Goal: Task Accomplishment & Management: Manage account settings

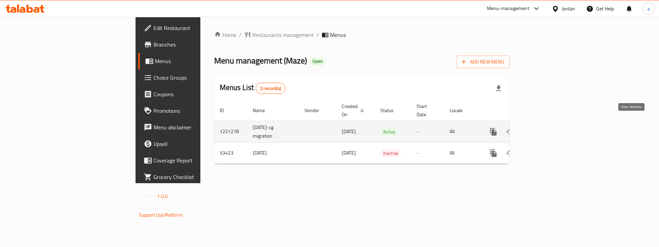
click at [547, 128] on icon "enhanced table" at bounding box center [543, 132] width 8 height 8
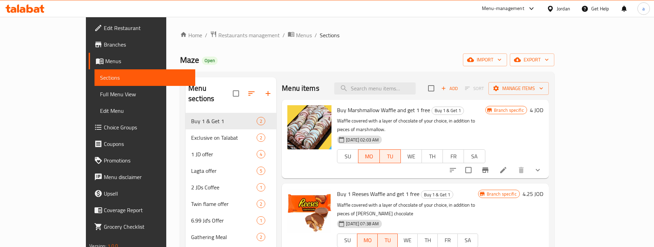
click at [104, 128] on span "Choice Groups" at bounding box center [147, 127] width 86 height 8
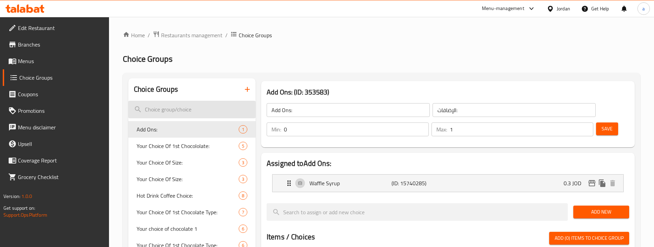
click at [178, 105] on input "search" at bounding box center [191, 110] width 127 height 18
paste input "Your Choice Of Chocolate"
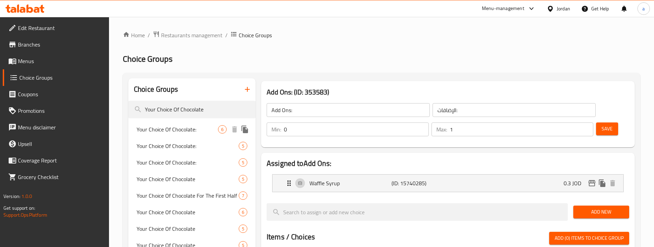
type input "Your Choice Of Chocolate"
click at [189, 135] on div "Your Choice Of Chocolate: 6" at bounding box center [191, 129] width 127 height 17
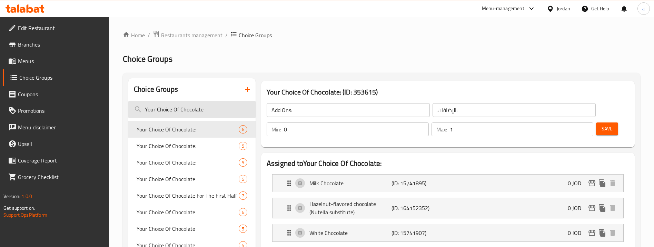
type input "Your Choice Of Chocolate:"
type input "اختيارك من الشوكولاتة:"
type input "1"
type input "2"
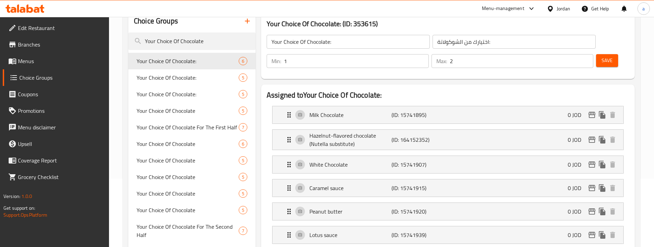
scroll to position [69, 0]
click at [390, 137] on p "Hazelnut-flavored chocolate (Nutella substitute)" at bounding box center [350, 139] width 82 height 17
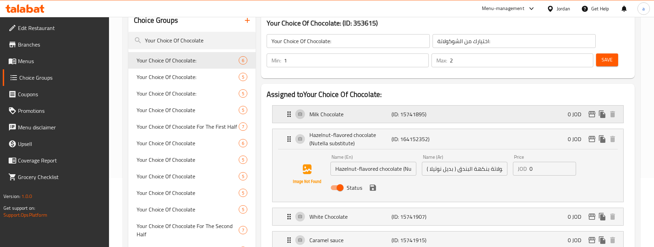
click at [417, 108] on div "Milk Chocolate (ID: 15741895) 0 JOD" at bounding box center [450, 114] width 330 height 17
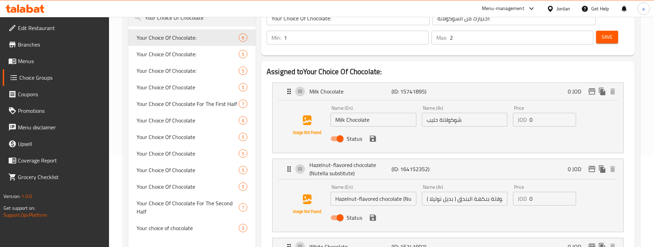
scroll to position [207, 0]
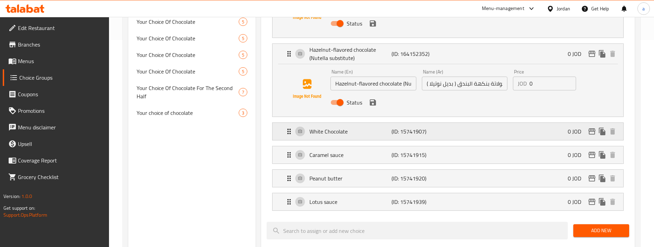
click at [407, 129] on p "(ID: 15741907)" at bounding box center [419, 131] width 55 height 8
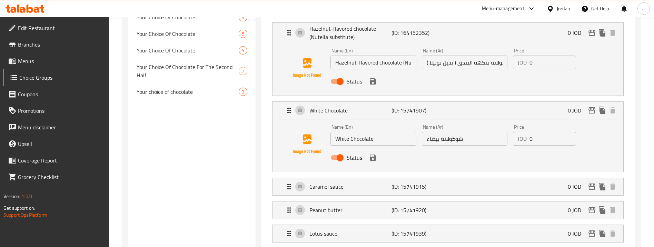
scroll to position [310, 0]
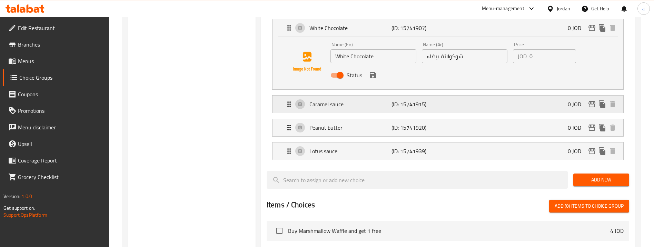
click at [400, 110] on div "Caramel sauce (ID: 15741915) 0 JOD" at bounding box center [450, 104] width 330 height 17
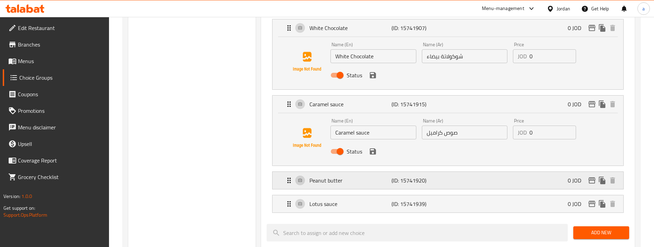
click at [406, 188] on div "Peanut butter (ID: 15741920) 0 JOD" at bounding box center [450, 180] width 330 height 17
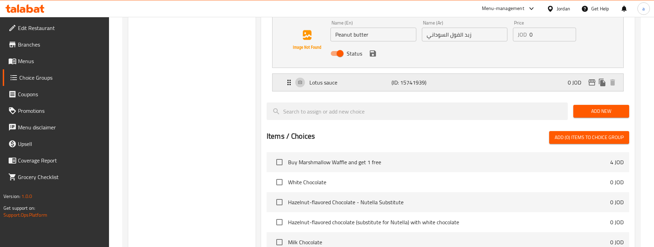
scroll to position [483, 0]
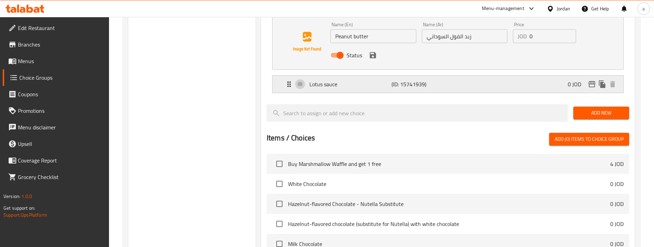
click at [409, 84] on p "(ID: 15741939)" at bounding box center [419, 84] width 55 height 8
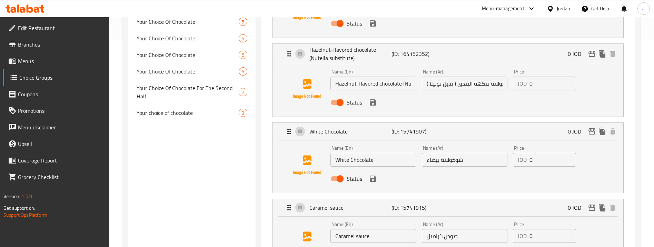
scroll to position [0, 0]
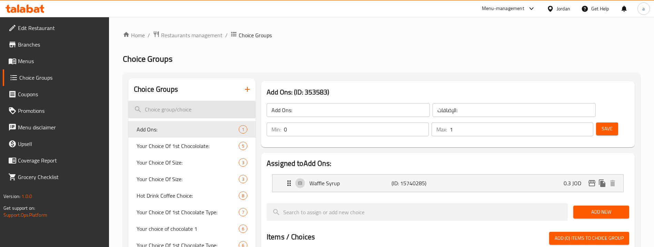
click at [185, 112] on input "search" at bounding box center [191, 110] width 127 height 18
paste input "Your Choice Of Chocolate"
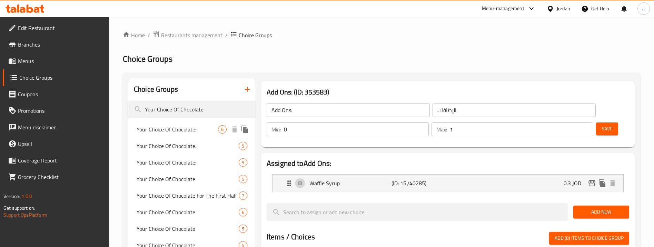
type input "Your Choice Of Chocolate"
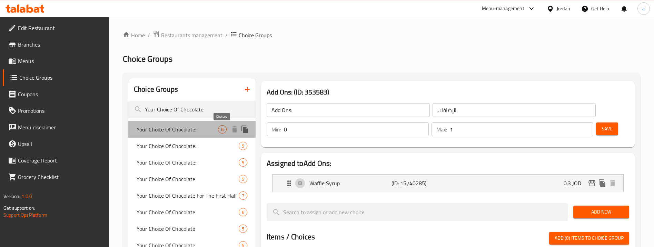
click at [222, 128] on span "6" at bounding box center [222, 129] width 8 height 7
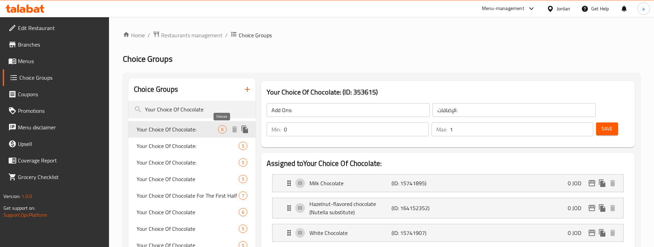
type input "Your Choice Of Chocolate:"
type input "اختيارك من الشوكولاتة:"
type input "1"
type input "2"
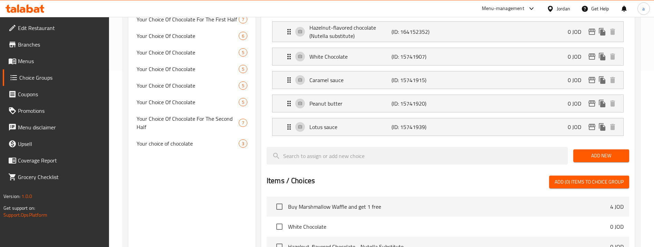
scroll to position [69, 0]
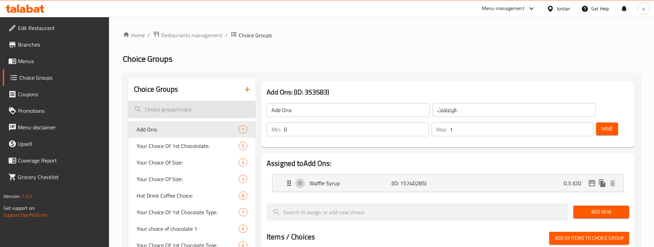
click at [176, 103] on input "search" at bounding box center [191, 110] width 127 height 18
paste input "Your Choice Of Chocolate"
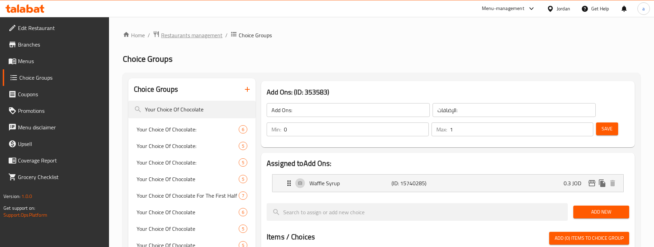
type input "Your Choice Of Chocolate"
click at [205, 34] on span "Restaurants management" at bounding box center [191, 35] width 61 height 8
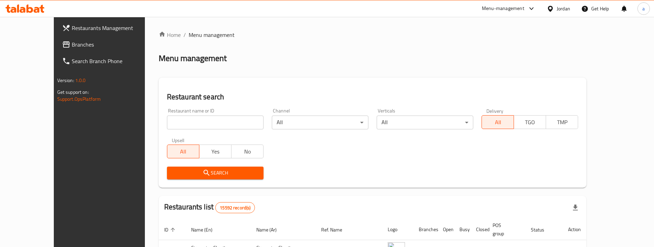
click at [72, 48] on span "Branches" at bounding box center [115, 44] width 86 height 8
